Goal: Register for event/course

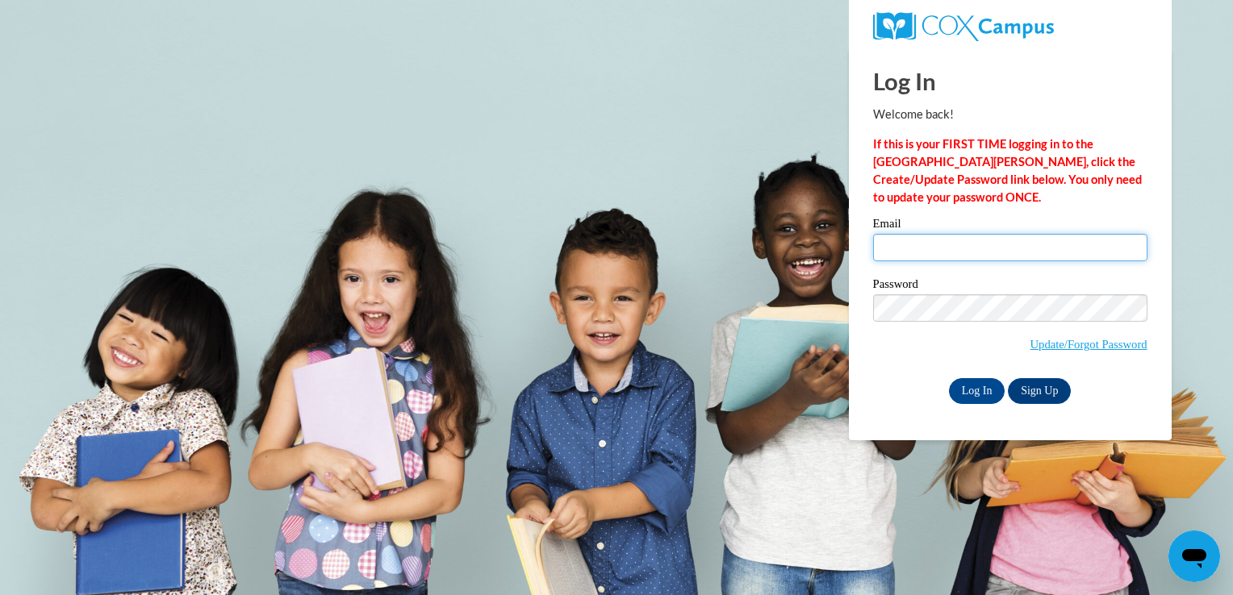
click at [929, 257] on input "Email" at bounding box center [1010, 247] width 274 height 27
type input "christine.ryan@thecentersohio.org"
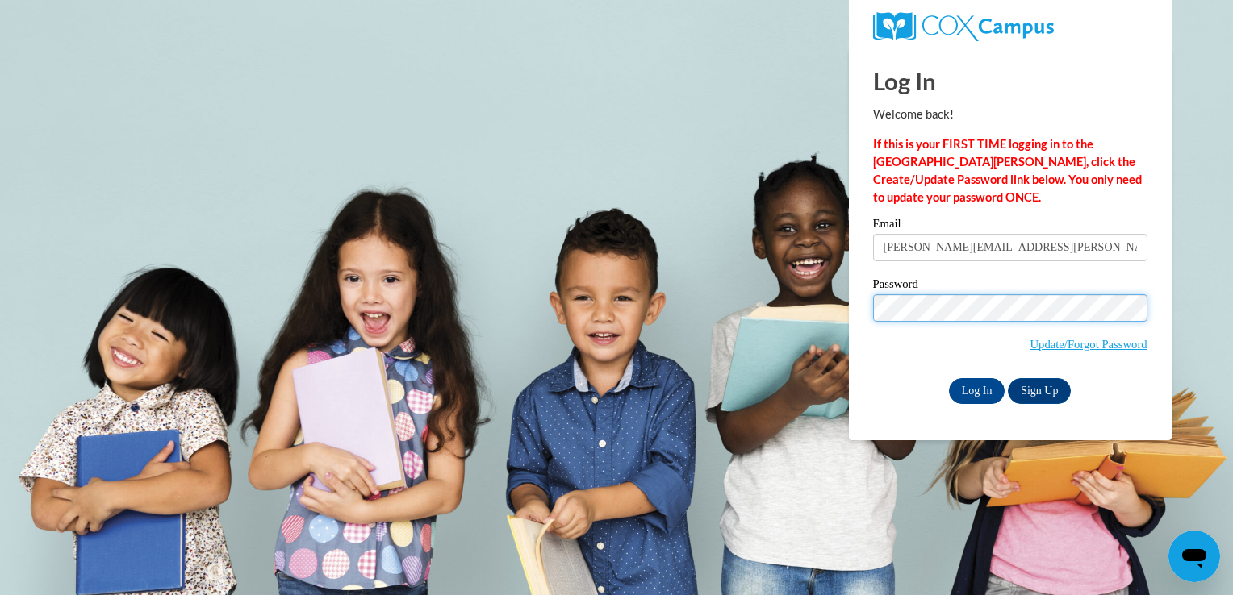
click at [949, 378] on input "Log In" at bounding box center [977, 391] width 56 height 26
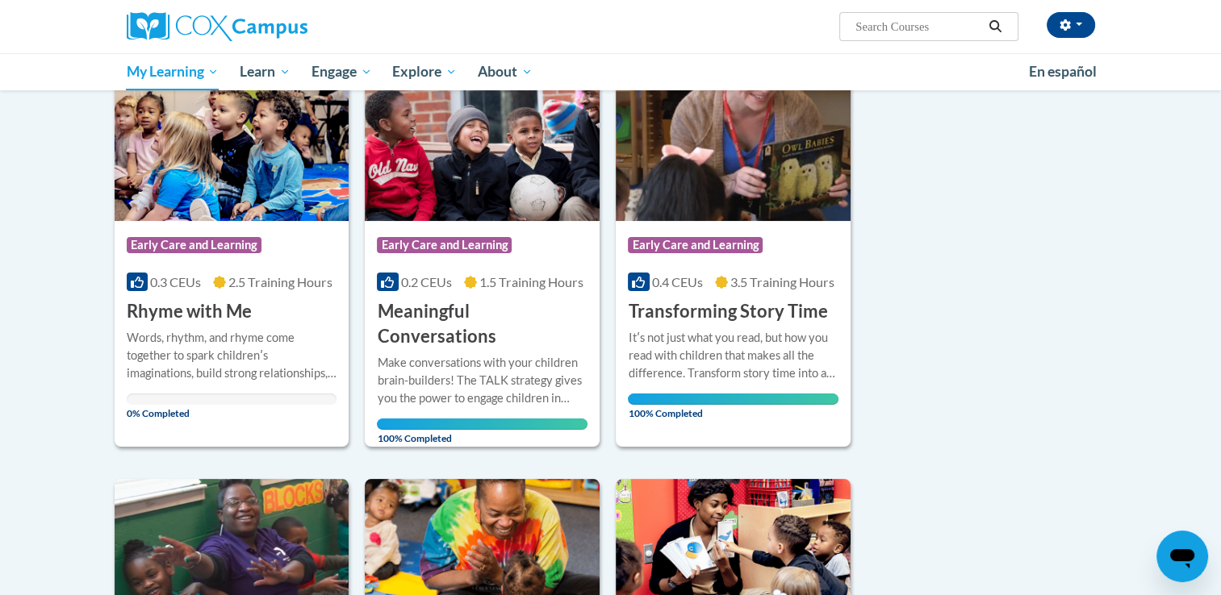
scroll to position [240, 0]
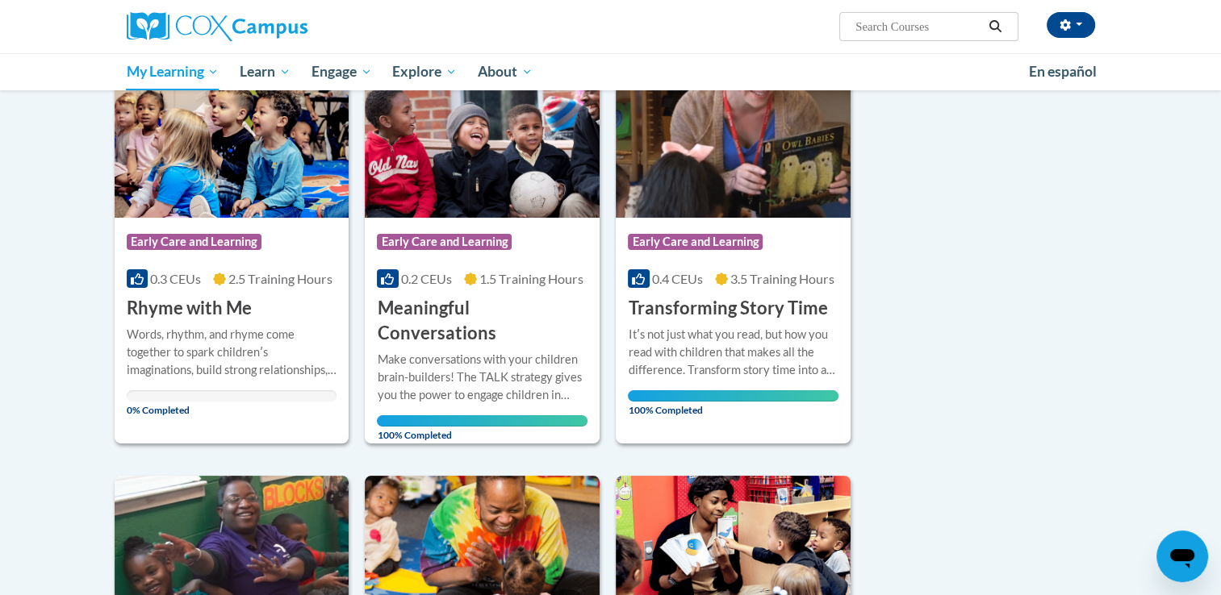
click at [252, 332] on div "Words, rhythm, and rhyme come together to spark childrenʹs imaginations, build …" at bounding box center [232, 352] width 211 height 53
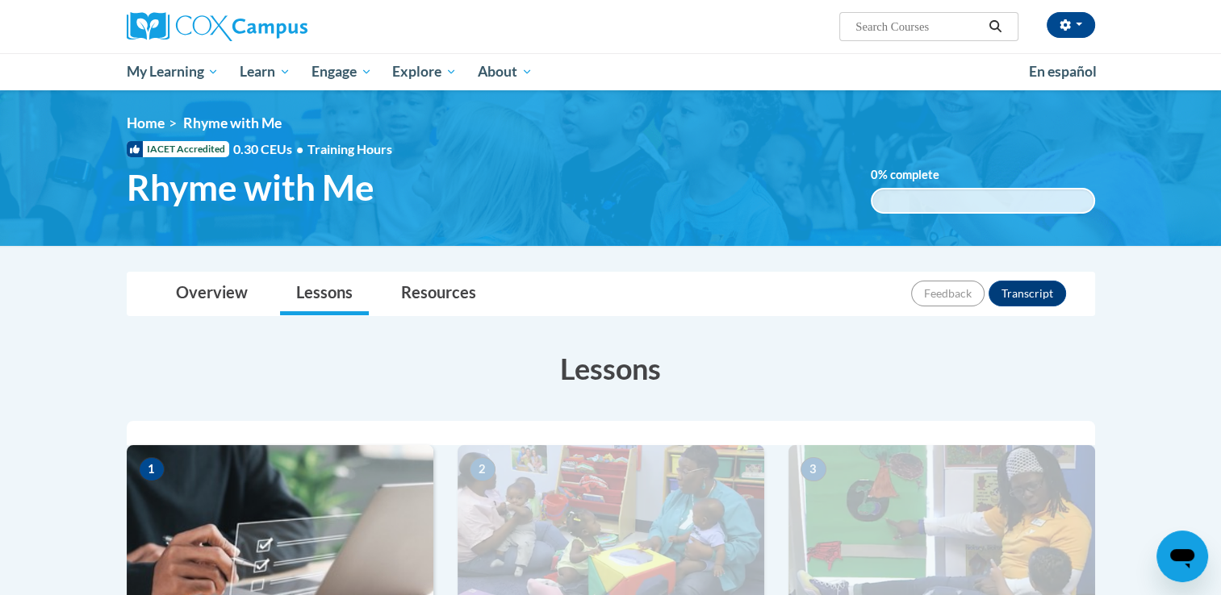
drag, startPoint x: 0, startPoint y: 0, endPoint x: 1206, endPoint y: 344, distance: 1254.2
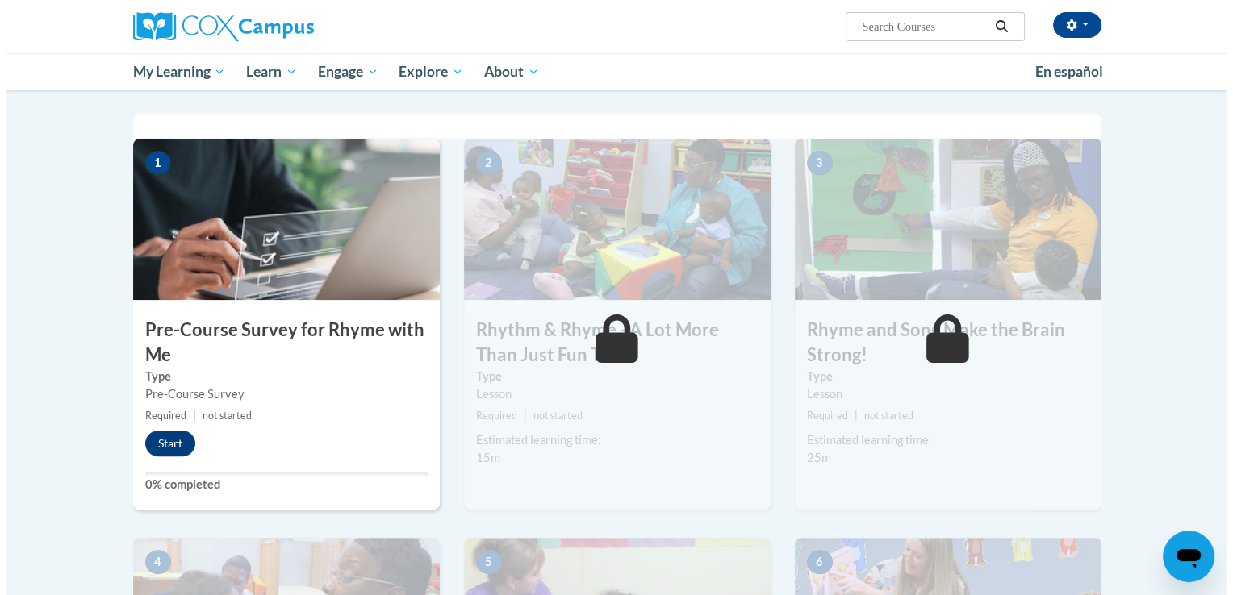
scroll to position [311, 0]
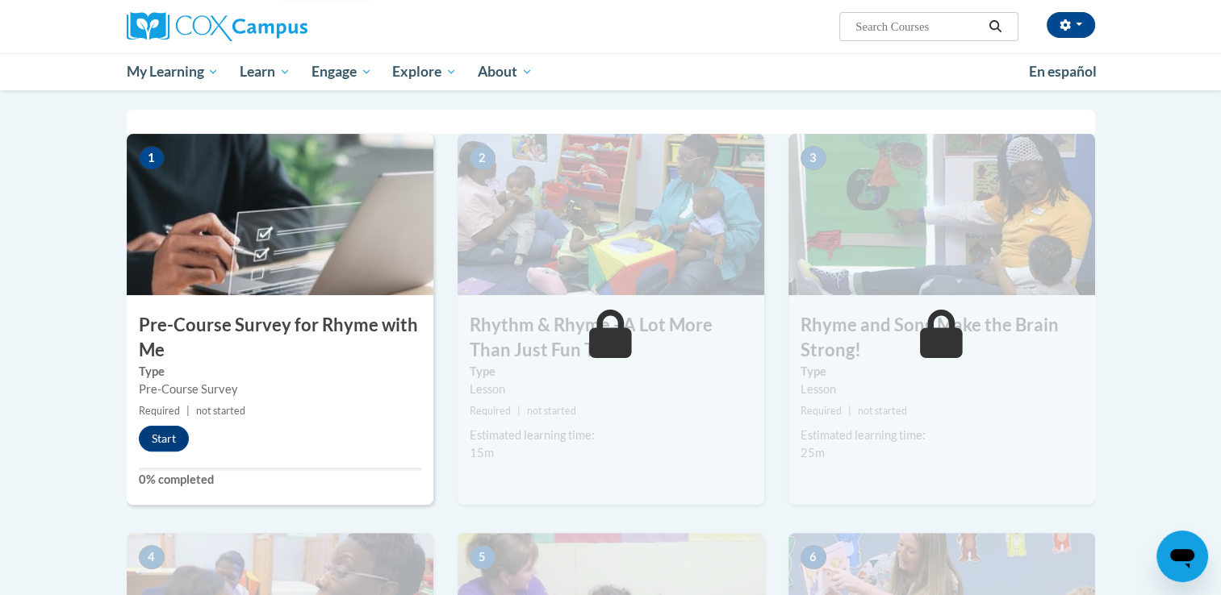
click at [155, 453] on div "1 Pre-Course Survey for Rhyme with Me Type Pre-Course Survey Required | not sta…" at bounding box center [280, 319] width 307 height 371
click at [157, 441] on button "Start" at bounding box center [164, 439] width 50 height 26
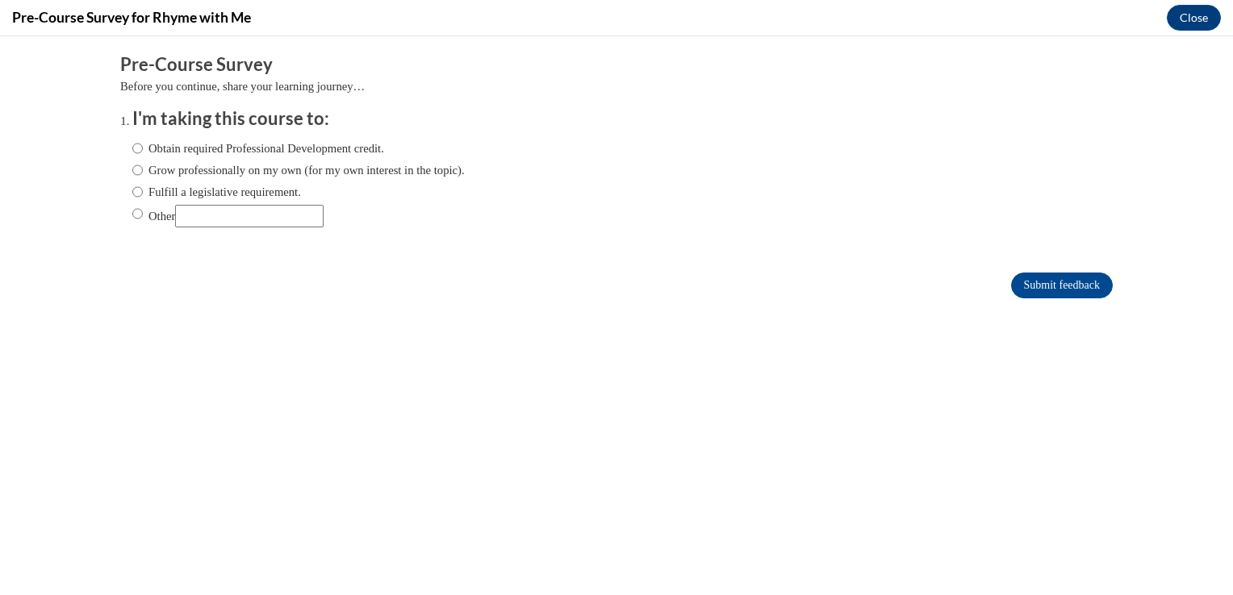
scroll to position [0, 0]
click at [132, 152] on input "Obtain required Professional Development credit." at bounding box center [137, 149] width 10 height 18
radio input "true"
click at [132, 173] on input "Grow professionally on my own (for my own interest in the topic)." at bounding box center [137, 170] width 10 height 18
radio input "true"
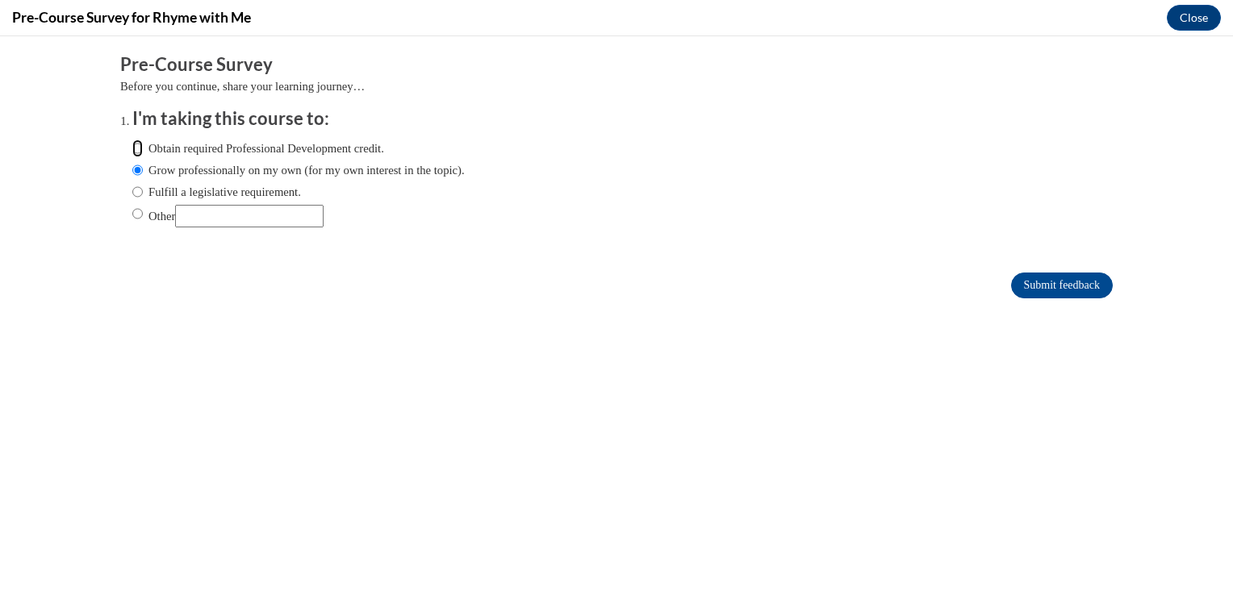
click at [132, 150] on input "Obtain required Professional Development credit." at bounding box center [137, 149] width 10 height 18
radio input "true"
click at [1036, 279] on input "Submit feedback" at bounding box center [1062, 286] width 102 height 26
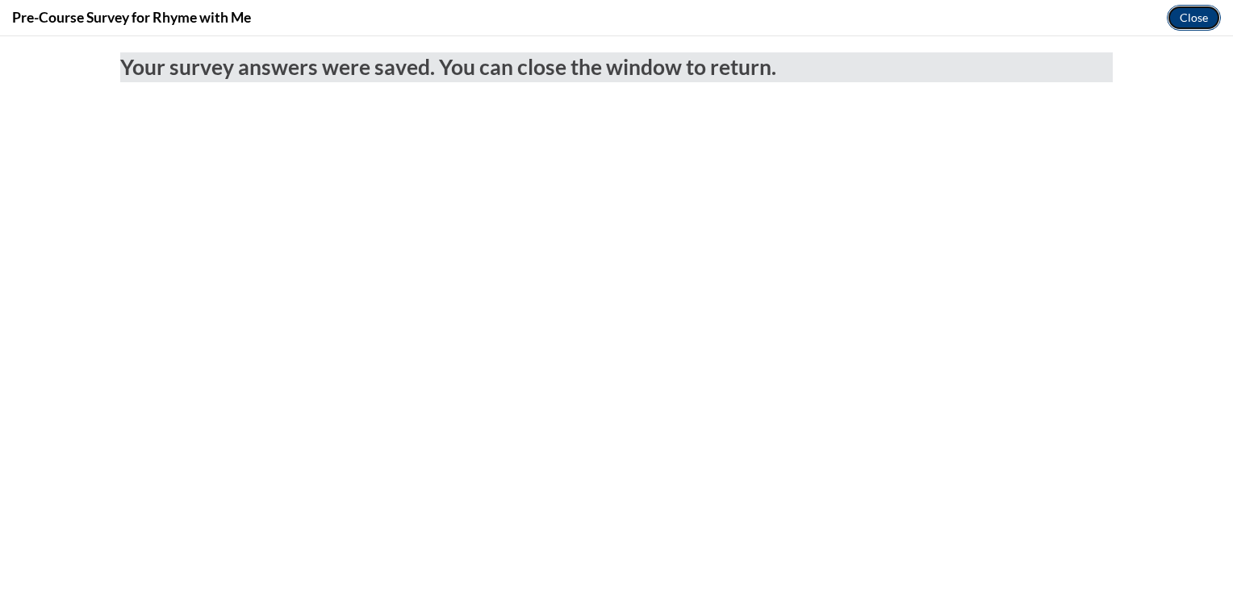
click at [1184, 17] on button "Close" at bounding box center [1194, 18] width 54 height 26
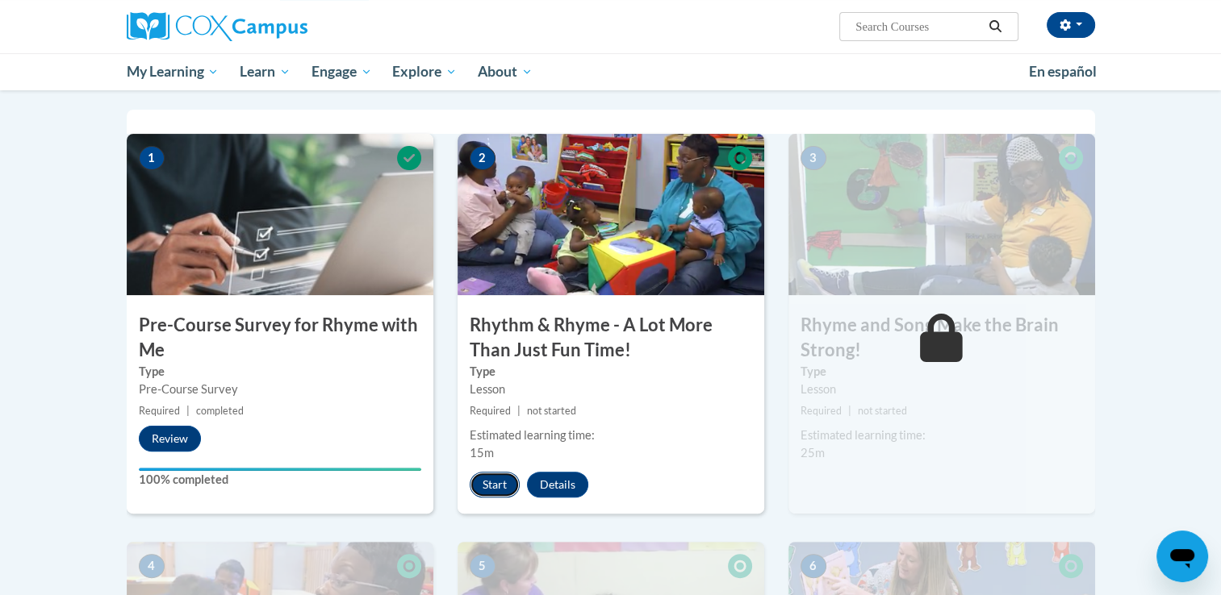
click at [498, 478] on button "Start" at bounding box center [495, 485] width 50 height 26
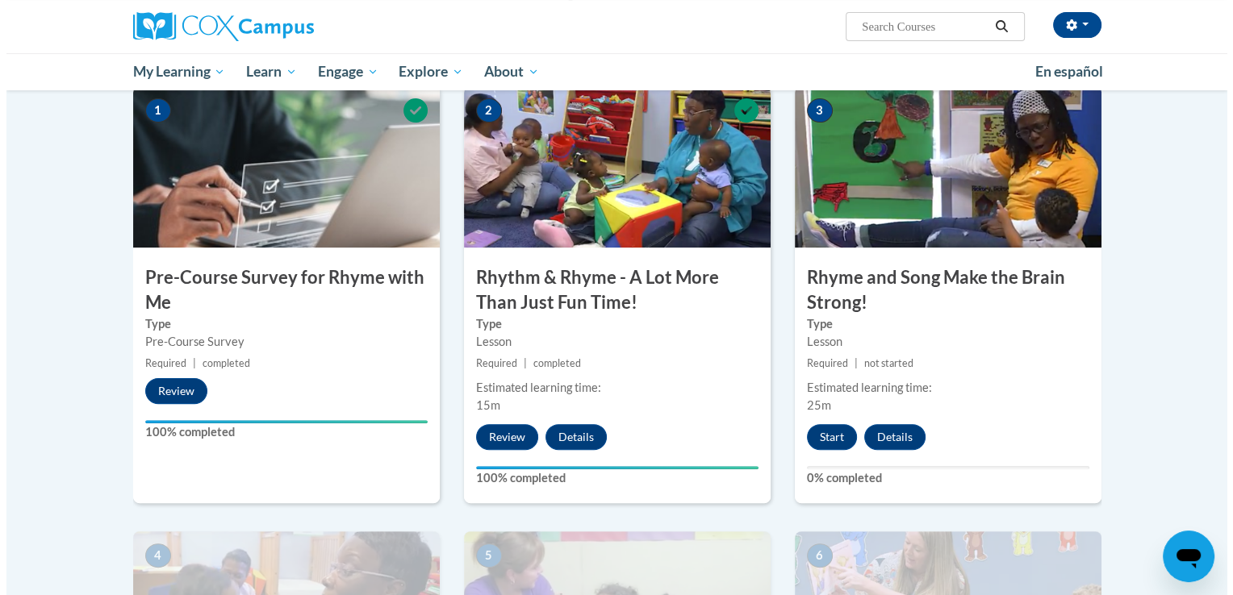
scroll to position [361, 0]
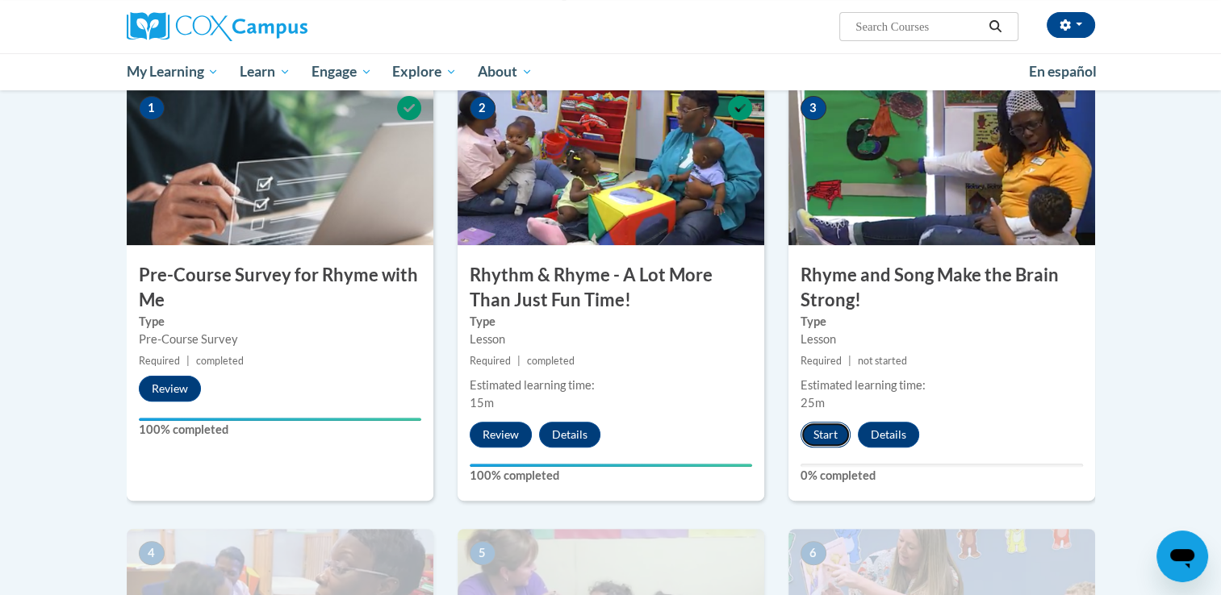
click at [827, 422] on button "Start" at bounding box center [825, 435] width 50 height 26
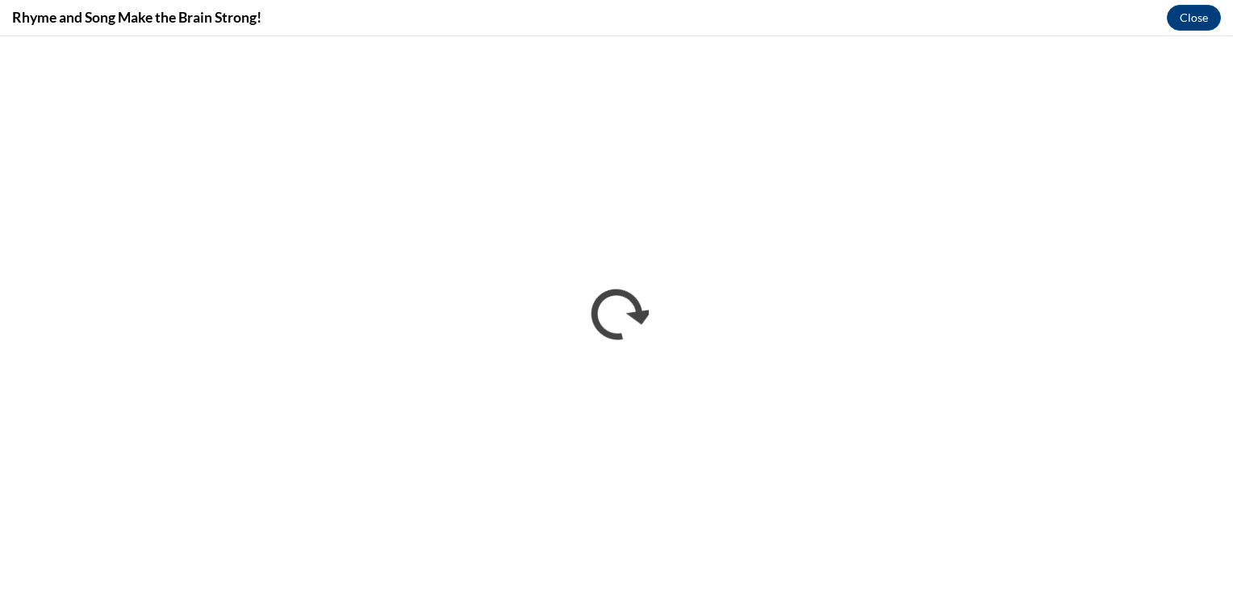
scroll to position [0, 0]
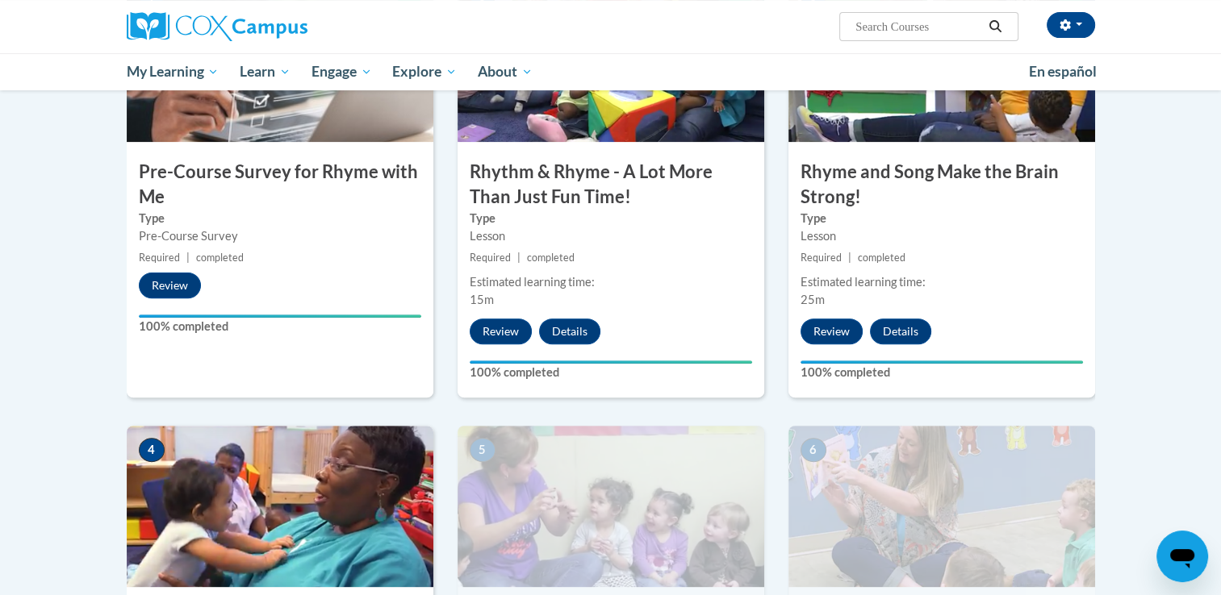
scroll to position [462, 0]
